Goal: Task Accomplishment & Management: Manage account settings

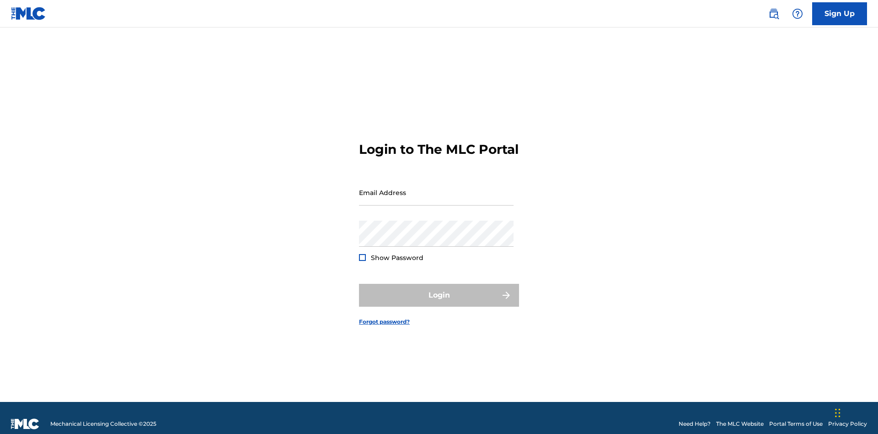
scroll to position [12, 0]
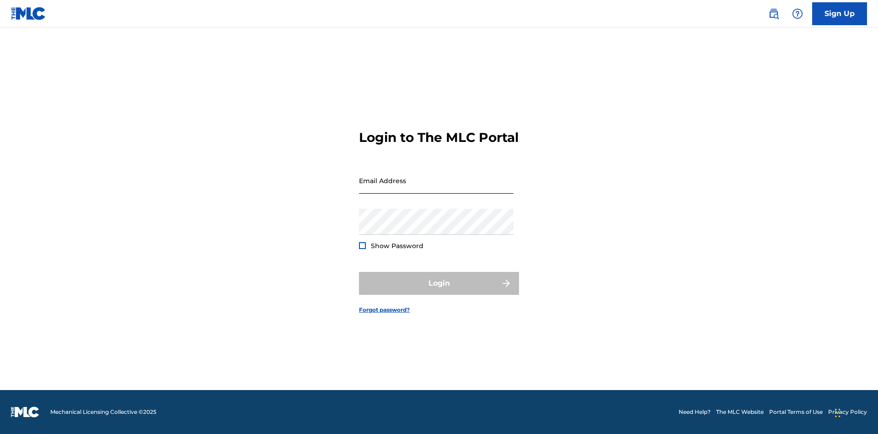
click at [436, 188] on input "Email Address" at bounding box center [436, 180] width 155 height 26
type input "[EMAIL_ADDRESS][DOMAIN_NAME]"
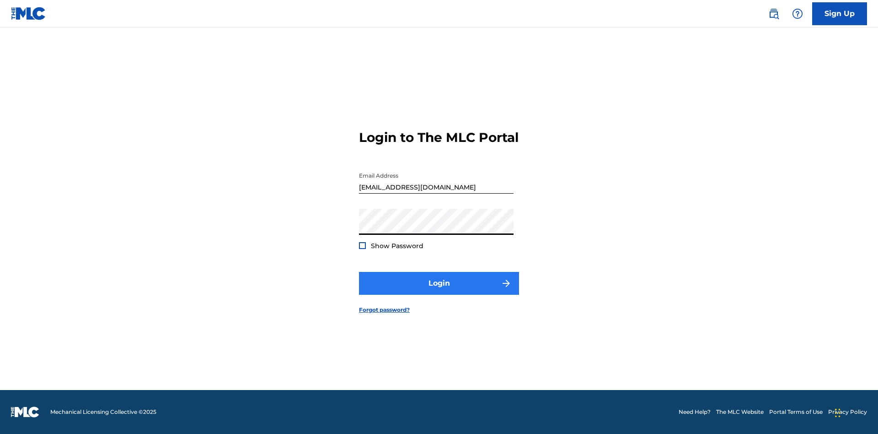
click at [439, 291] on button "Login" at bounding box center [439, 283] width 160 height 23
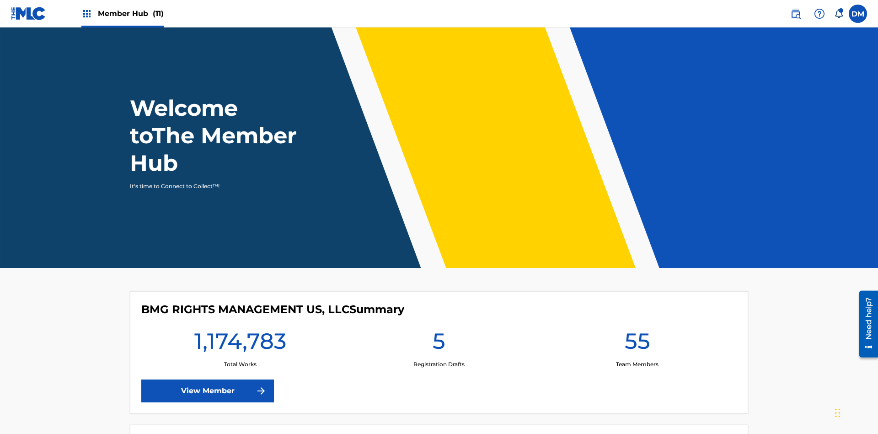
click at [130, 13] on span "Member Hub (11)" at bounding box center [131, 13] width 66 height 11
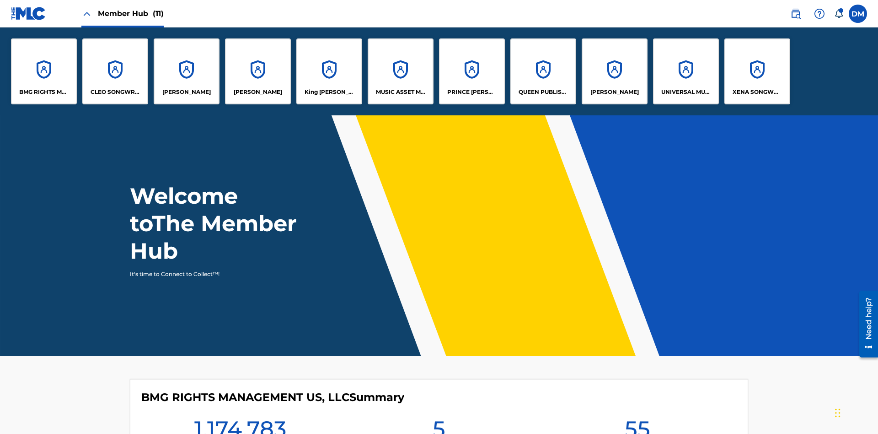
scroll to position [33, 0]
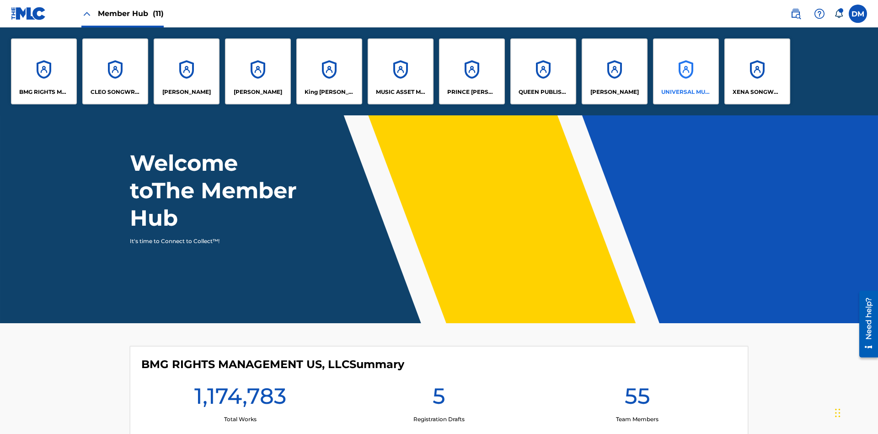
click at [686, 92] on p "UNIVERSAL MUSIC PUB GROUP" at bounding box center [686, 92] width 50 height 8
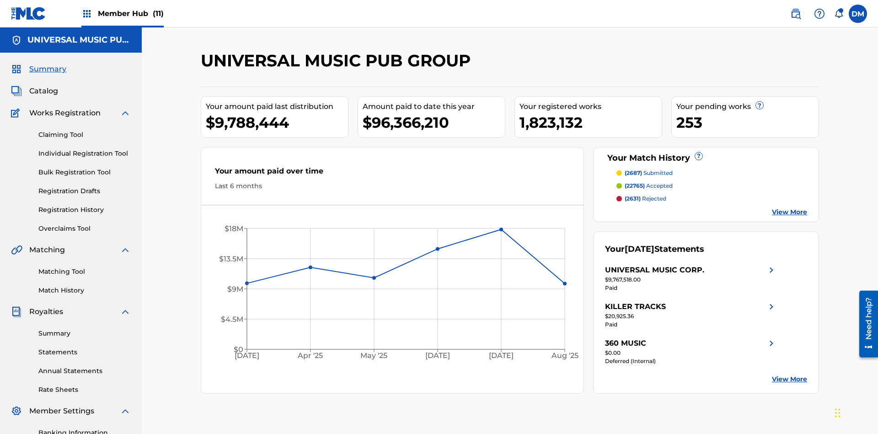
scroll to position [94, 0]
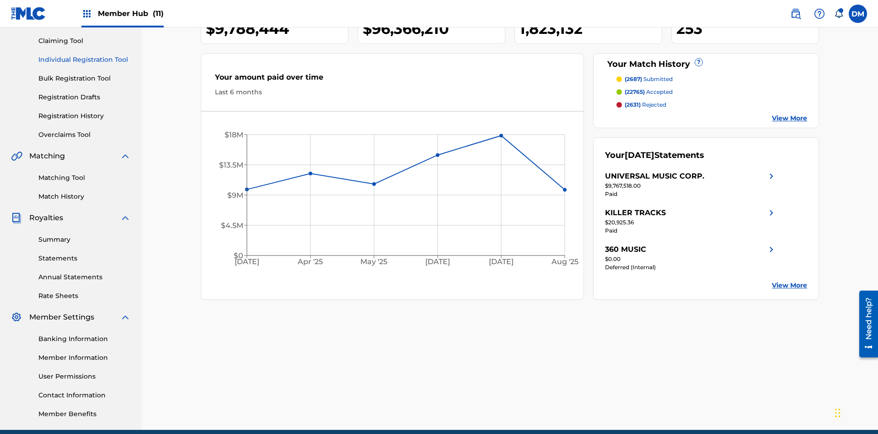
click at [85, 59] on link "Individual Registration Tool" at bounding box center [84, 60] width 92 height 10
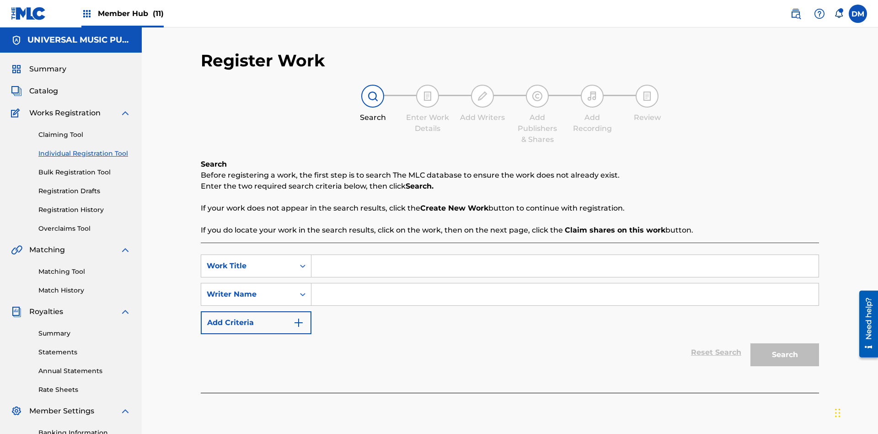
scroll to position [134, 0]
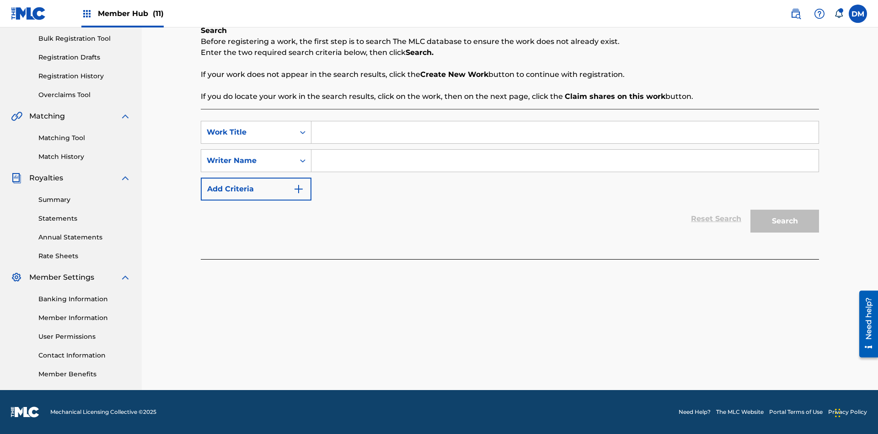
click at [565, 132] on input "Search Form" at bounding box center [564, 132] width 507 height 22
type input "Internal User Delete Single Draft"
click at [565, 161] on input "Search Form" at bounding box center [564, 161] width 507 height 22
type input "Test"
click at [785, 221] on button "Search" at bounding box center [784, 220] width 69 height 23
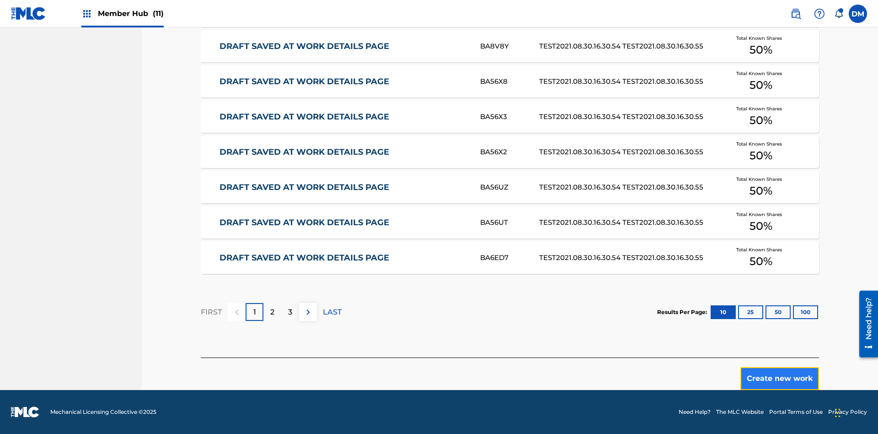
click at [780, 378] on button "Create new work" at bounding box center [779, 378] width 79 height 23
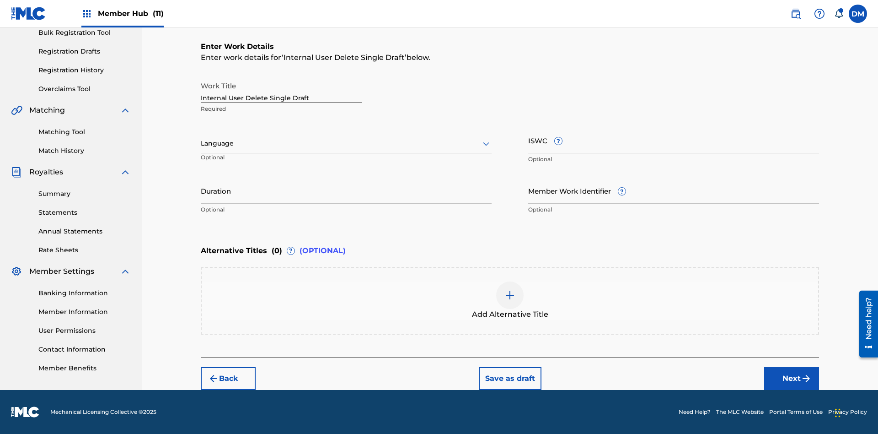
click at [281, 90] on input "Internal User Delete Single Draft" at bounding box center [281, 90] width 161 height 26
type input "Internal User Delete Single Draft"
click at [509, 378] on button "Save as draft" at bounding box center [510, 378] width 63 height 23
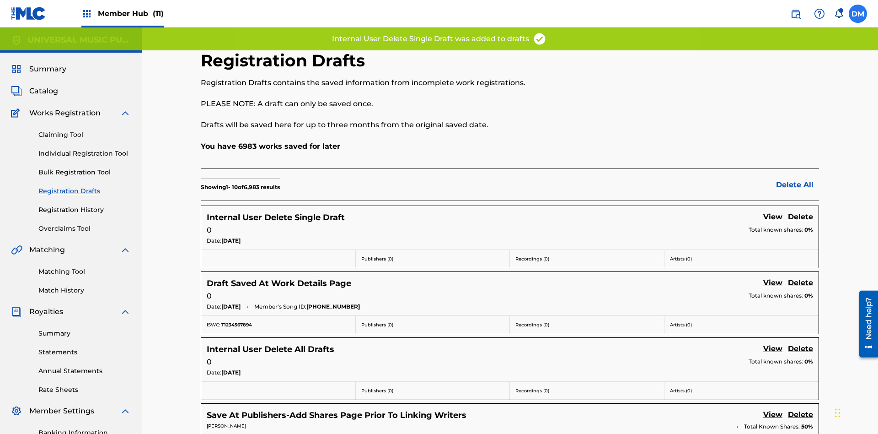
click at [858, 13] on label at bounding box center [858, 14] width 18 height 18
click at [858, 14] on input "[PERSON_NAME] [PERSON_NAME] [PERSON_NAME][EMAIL_ADDRESS][DOMAIN_NAME] Notificat…" at bounding box center [858, 14] width 0 height 0
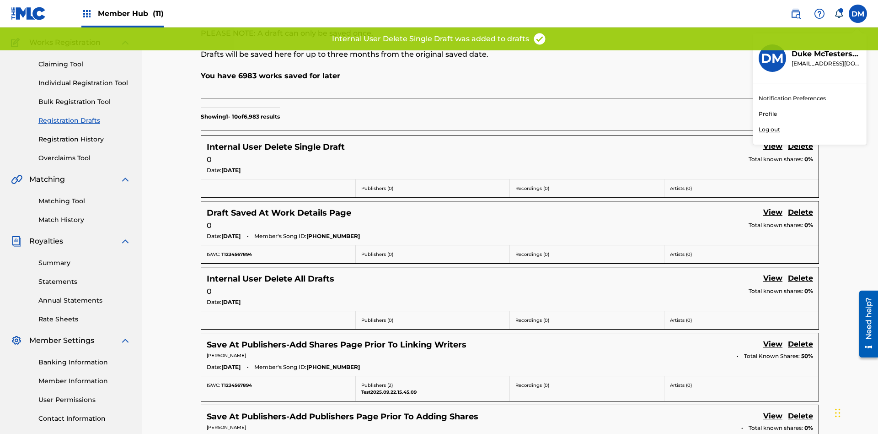
click at [769, 129] on p "Log out" at bounding box center [769, 129] width 21 height 8
click at [858, 14] on input "[PERSON_NAME] [PERSON_NAME] [PERSON_NAME][EMAIL_ADDRESS][DOMAIN_NAME] Notificat…" at bounding box center [858, 14] width 0 height 0
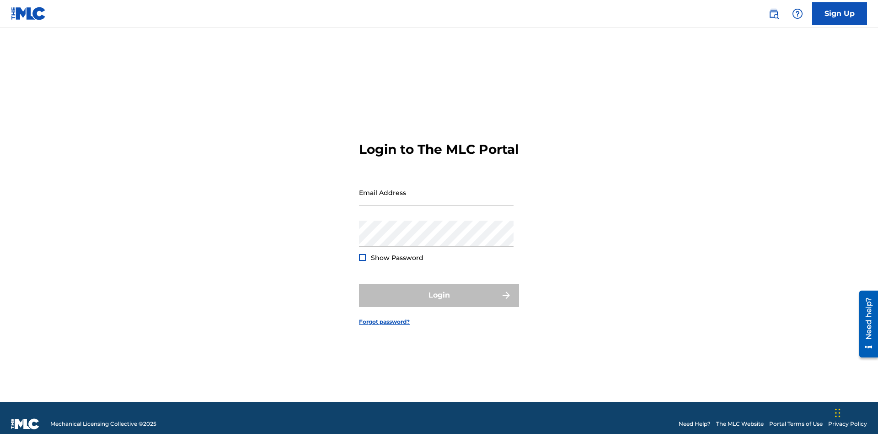
scroll to position [12, 0]
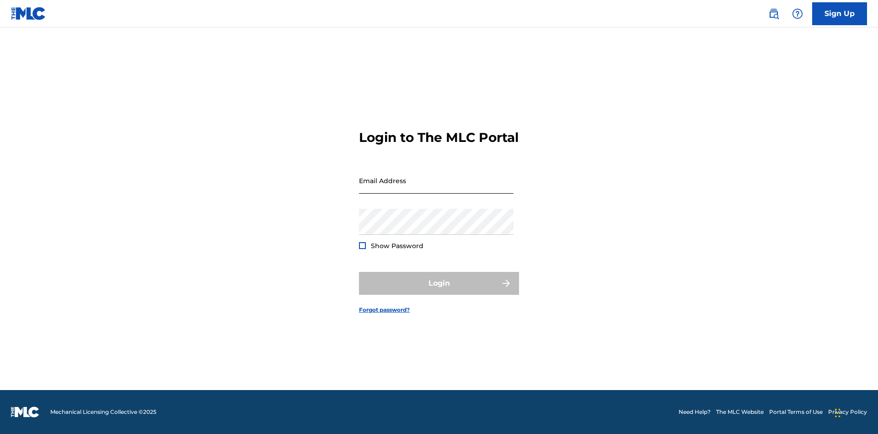
click at [436, 188] on input "Email Address" at bounding box center [436, 180] width 155 height 26
type input "[PERSON_NAME][EMAIL_ADDRESS][PERSON_NAME][DOMAIN_NAME]"
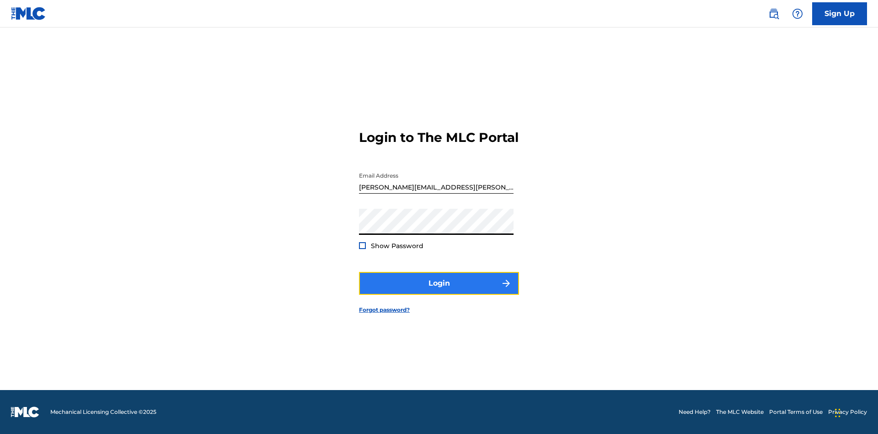
click at [439, 291] on button "Login" at bounding box center [439, 283] width 160 height 23
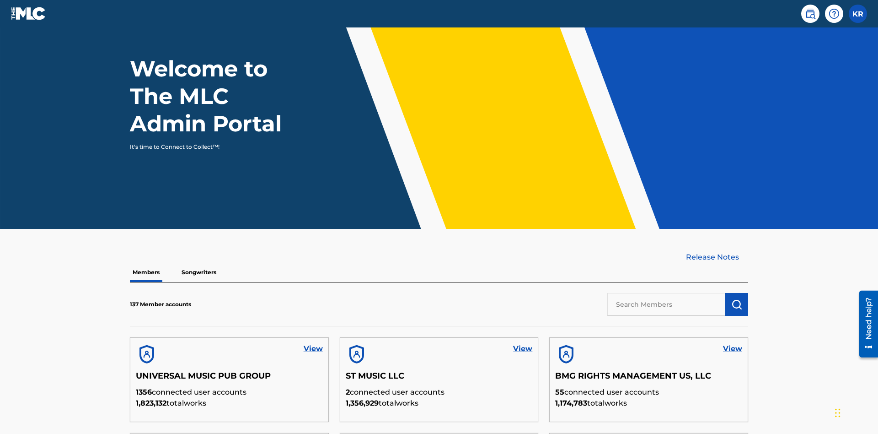
scroll to position [277, 0]
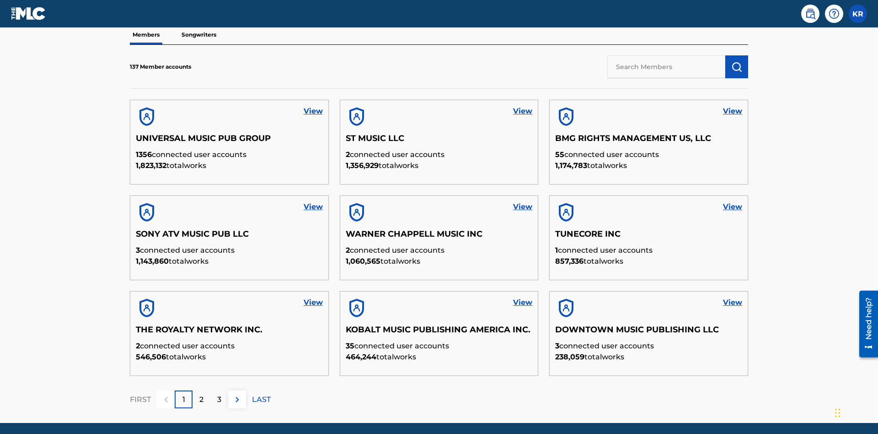
click at [666, 66] on input "text" at bounding box center [666, 66] width 118 height 23
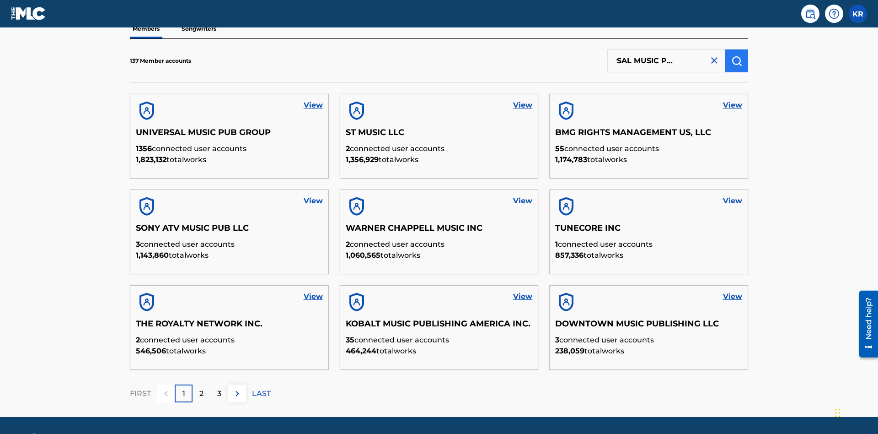
type input "UNIVERSAL MUSIC PUB GROUP"
click at [737, 60] on img "submit" at bounding box center [736, 60] width 11 height 11
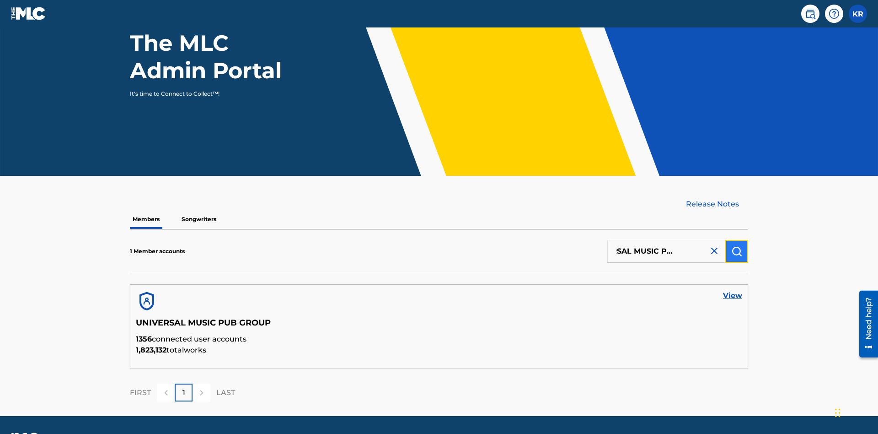
scroll to position [118, 0]
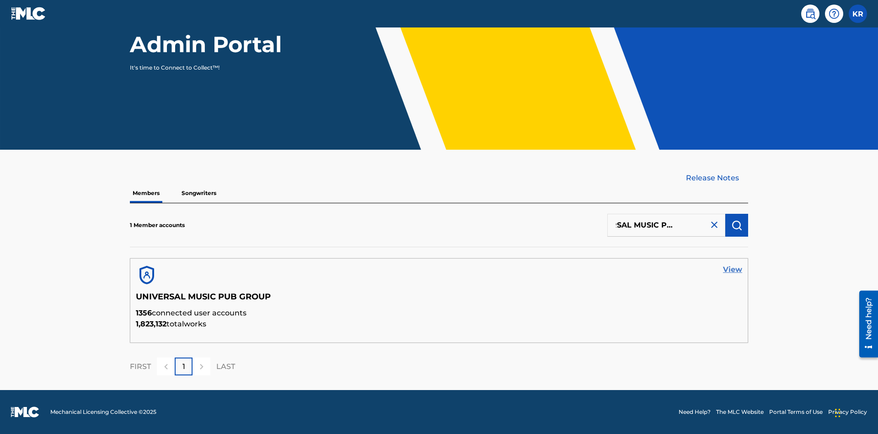
click at [733, 269] on link "View" at bounding box center [732, 269] width 19 height 11
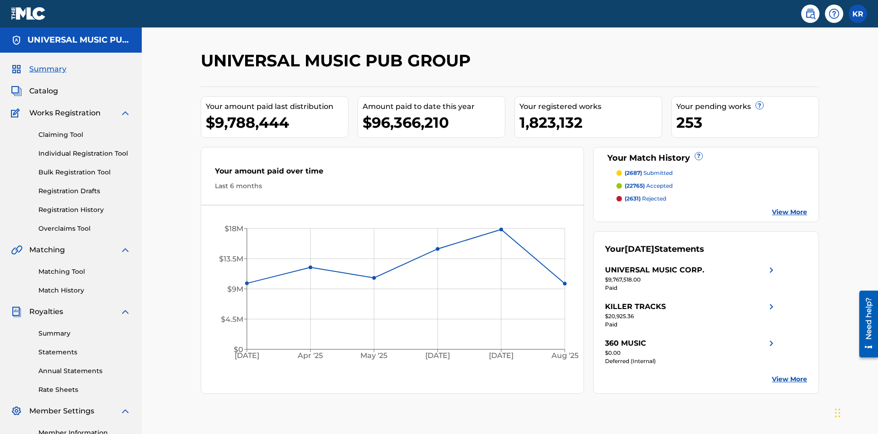
scroll to position [115, 0]
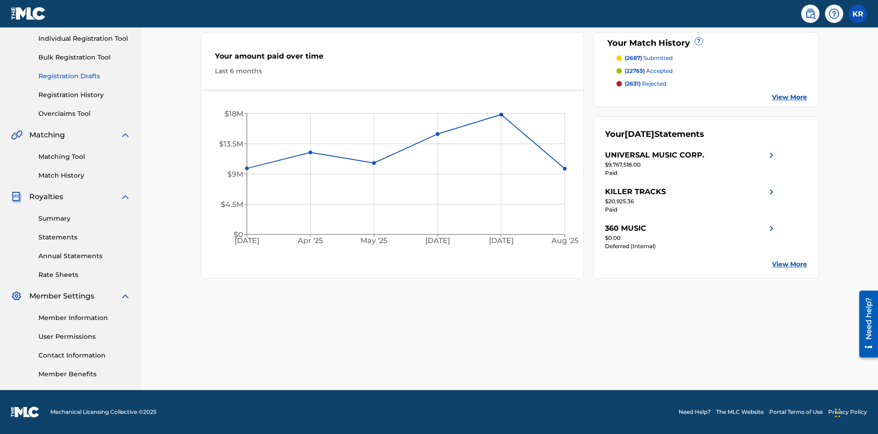
click at [85, 76] on link "Registration Drafts" at bounding box center [84, 76] width 92 height 10
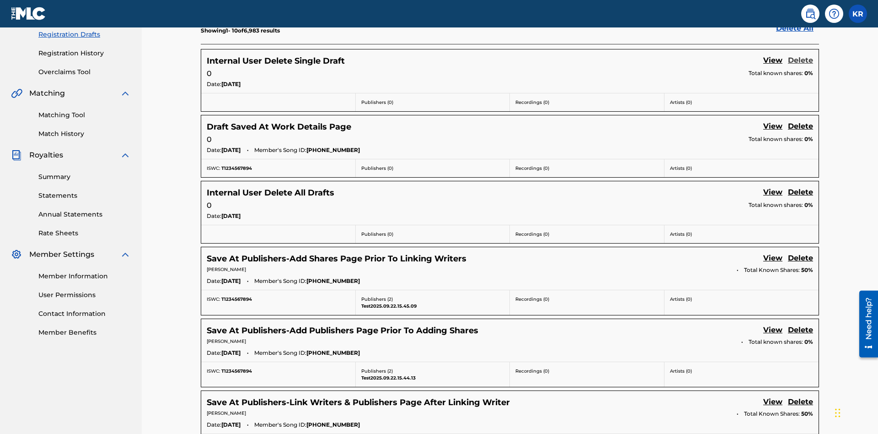
click at [800, 61] on link "Delete" at bounding box center [800, 61] width 25 height 12
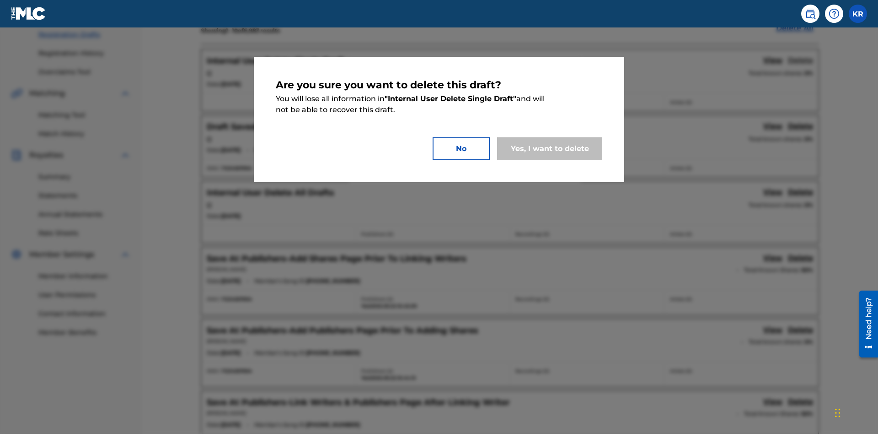
scroll to position [180, 0]
